Goal: Navigation & Orientation: Find specific page/section

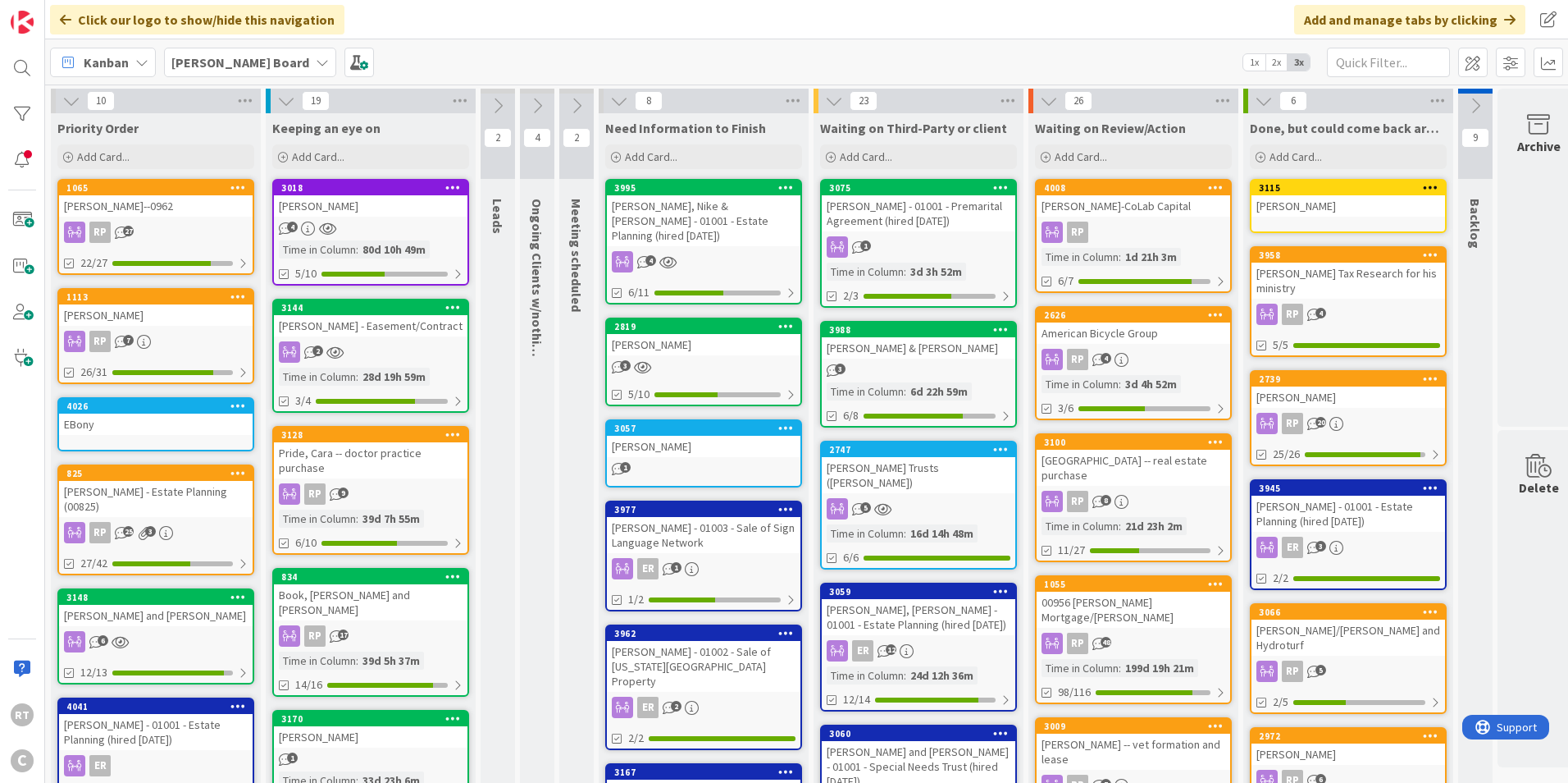
click at [167, 218] on link "[STREET_ADDRESS][PERSON_NAME] RP 27 22/27" at bounding box center [155, 227] width 196 height 96
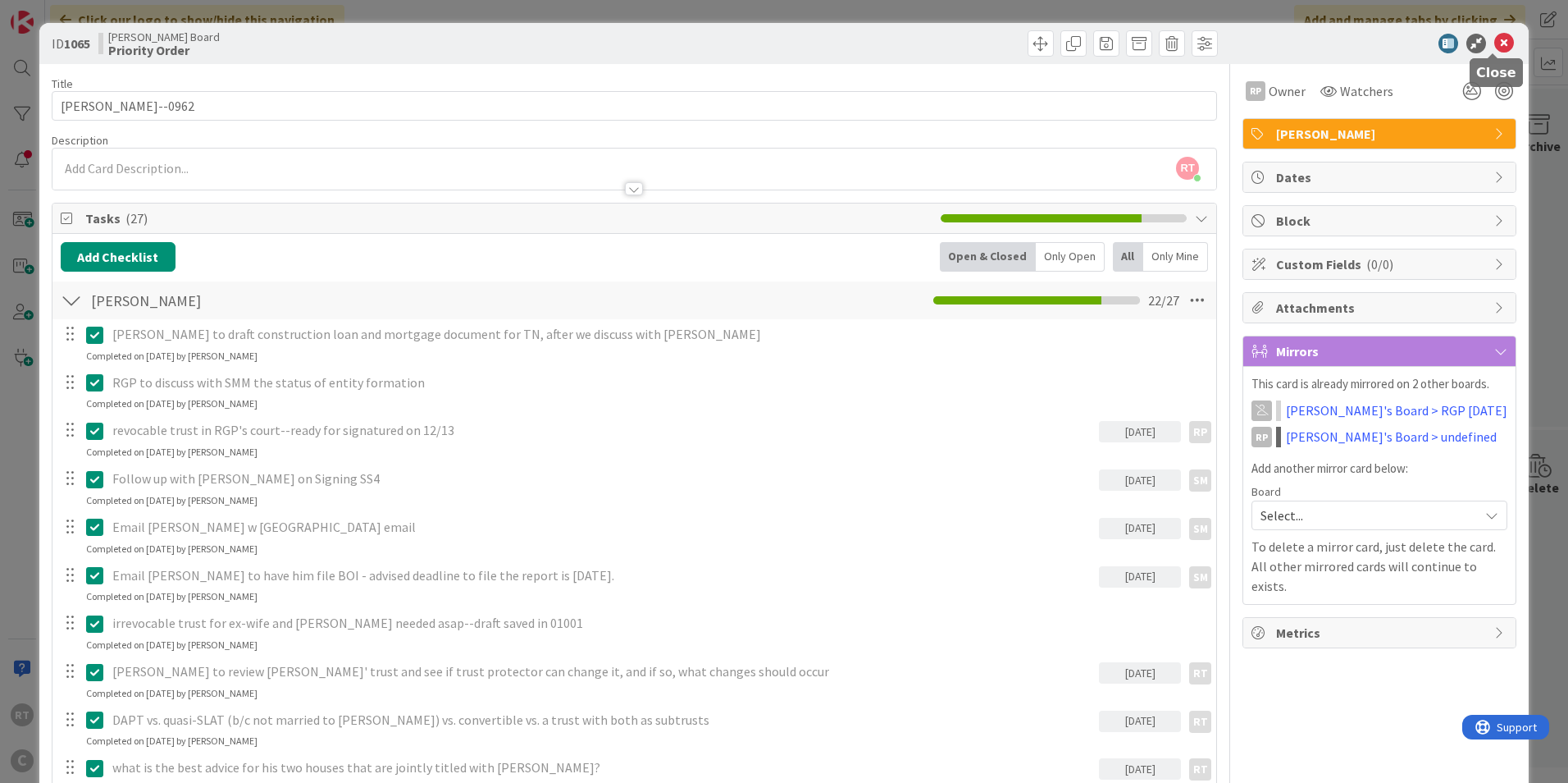
click at [1494, 42] on icon at bounding box center [1504, 43] width 20 height 20
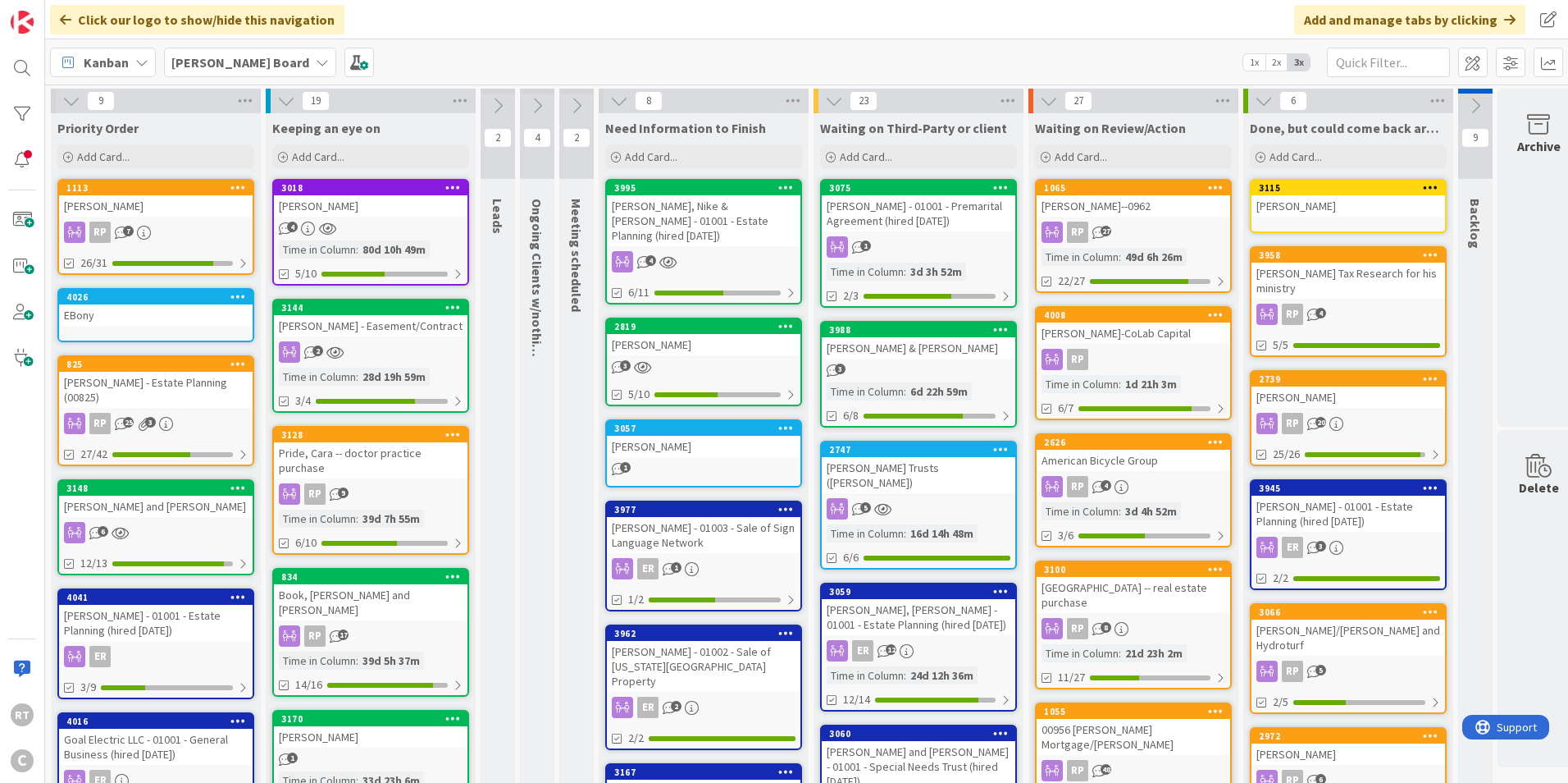
click at [154, 208] on div "[PERSON_NAME]" at bounding box center [156, 206] width 193 height 21
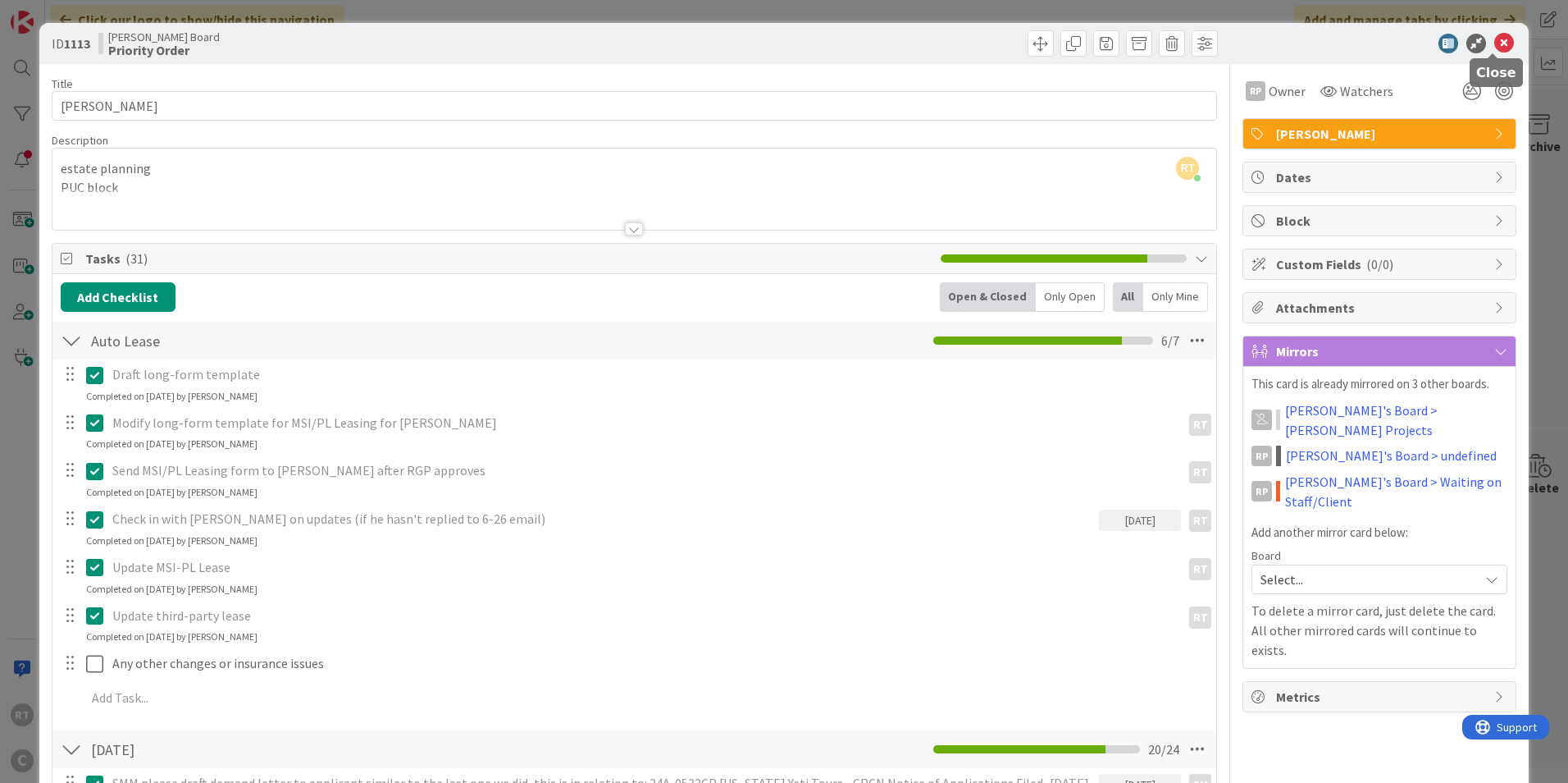
click at [1497, 43] on icon at bounding box center [1504, 43] width 20 height 20
